Goal: Find contact information

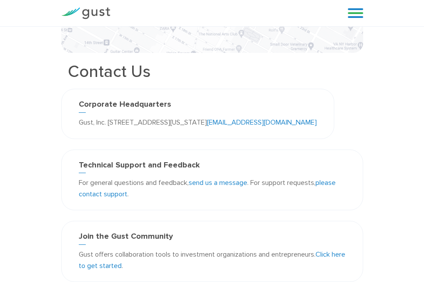
scroll to position [306, 0]
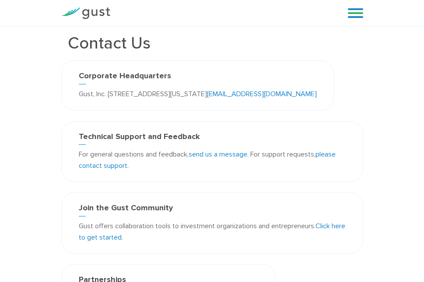
click at [112, 166] on link "please contact support" at bounding box center [207, 160] width 257 height 20
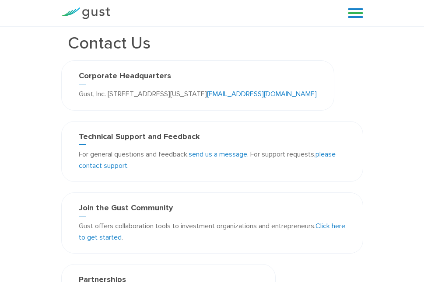
click at [112, 166] on link "please contact support" at bounding box center [207, 160] width 257 height 20
click at [231, 153] on link "send us a message" at bounding box center [217, 154] width 59 height 8
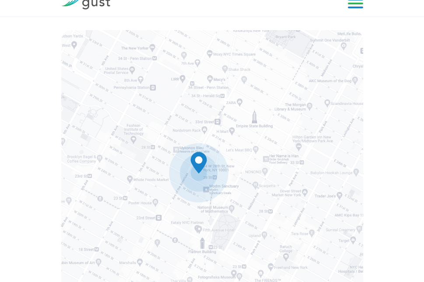
scroll to position [0, 0]
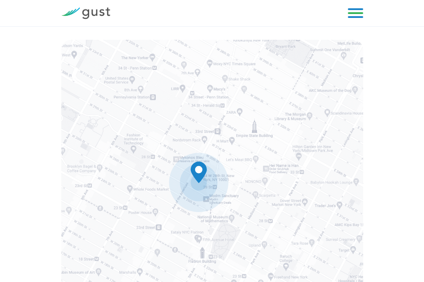
click at [358, 14] on link at bounding box center [355, 13] width 15 height 13
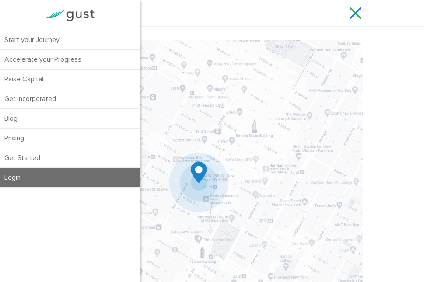
click at [74, 178] on link "Login" at bounding box center [70, 177] width 140 height 19
